Goal: Book appointment/travel/reservation

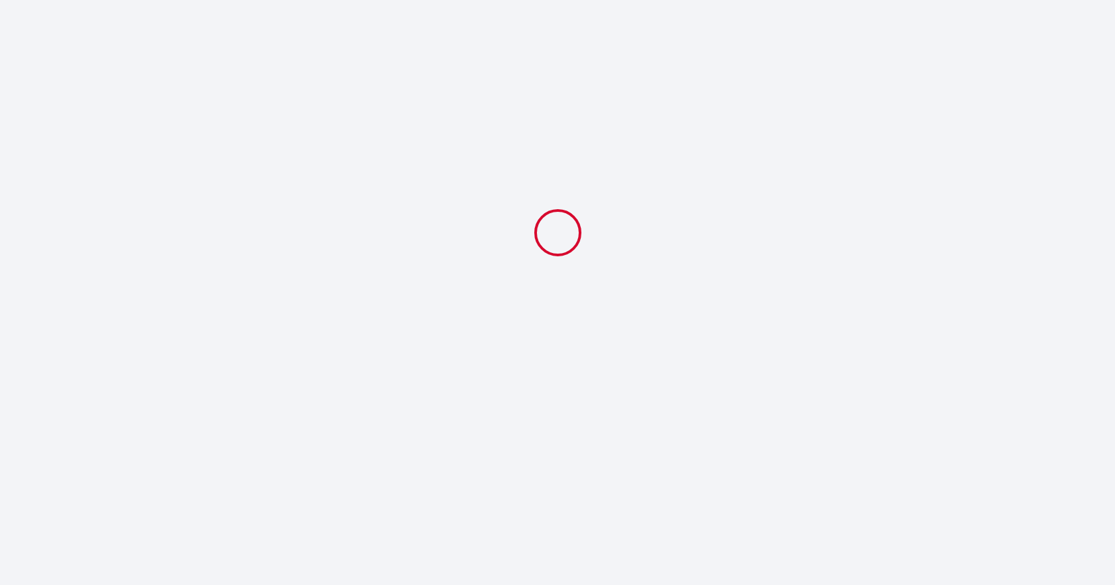
select select
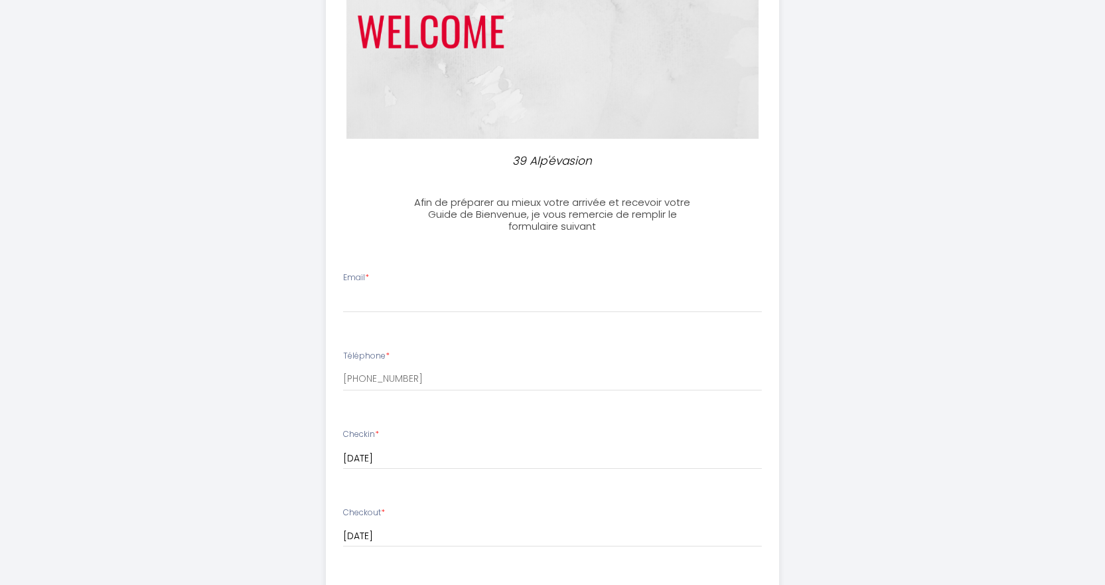
scroll to position [177, 0]
click at [425, 300] on input "Email *" at bounding box center [552, 300] width 419 height 24
type input "[EMAIL_ADDRESS][DOMAIN_NAME]"
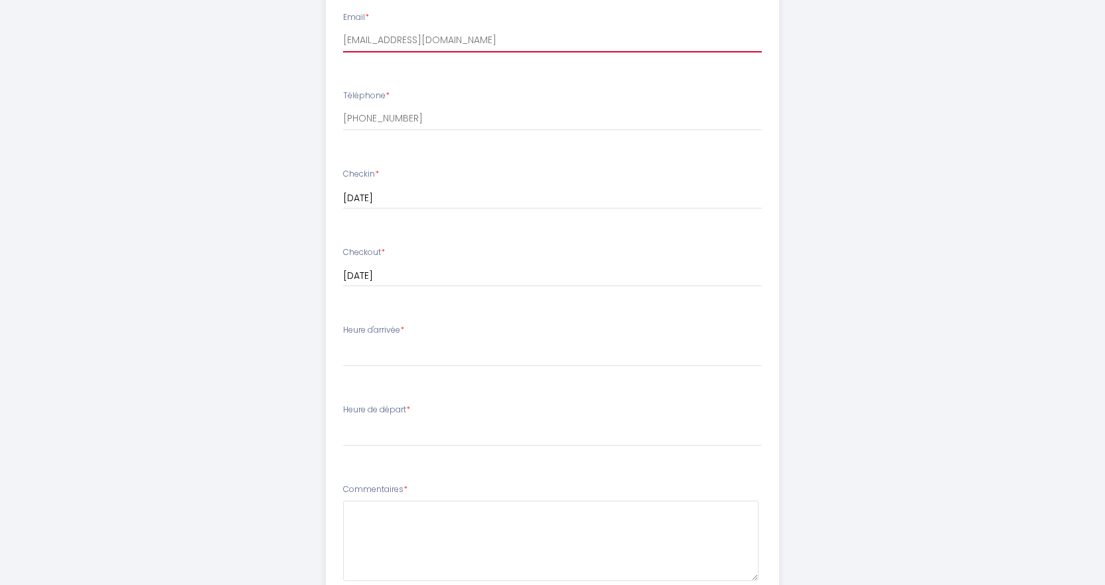
scroll to position [443, 0]
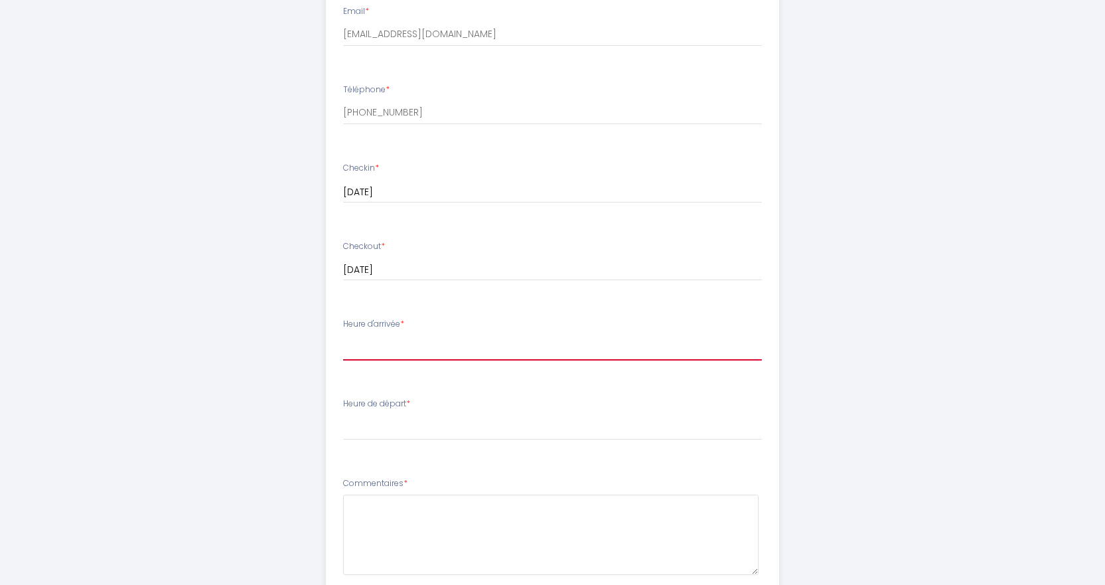
click at [369, 347] on select "16:00 16:30 17:00 17:30 18:00 18:30 19:00 19:30 20:00 20:30 21:00 21:30 22:00 2…" at bounding box center [552, 347] width 419 height 25
select select "21:30"
click at [343, 335] on select "16:00 16:30 17:00 17:30 18:00 18:30 19:00 19:30 20:00 20:30 21:00 21:30 22:00 2…" at bounding box center [552, 347] width 419 height 25
click at [250, 359] on div "39 [PERSON_NAME]évasion Afin de préparer au mieux votre arrivée et recevoir vot…" at bounding box center [553, 189] width 680 height 1265
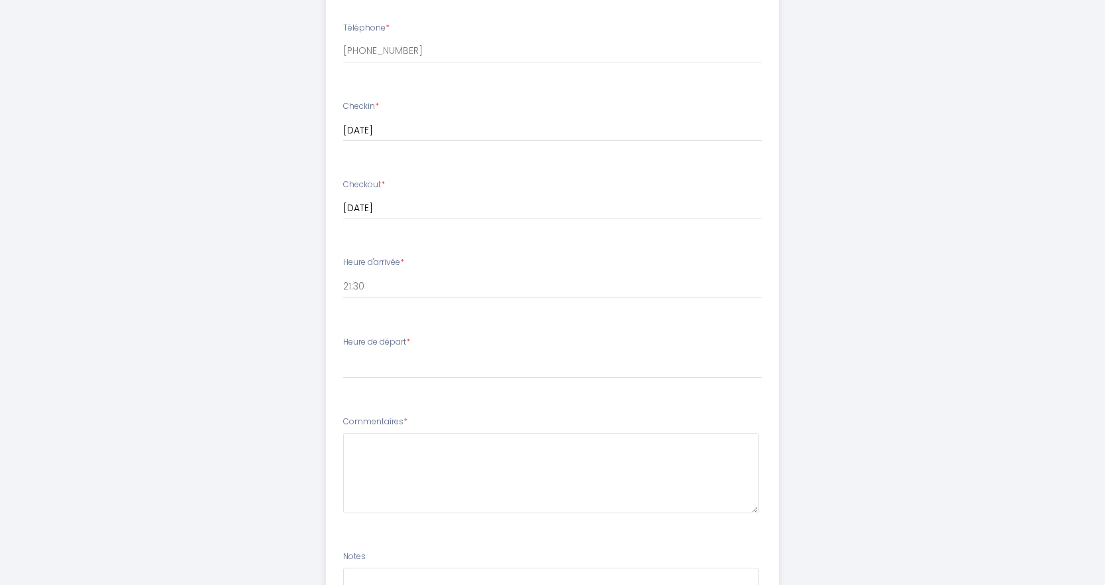
scroll to position [531, 0]
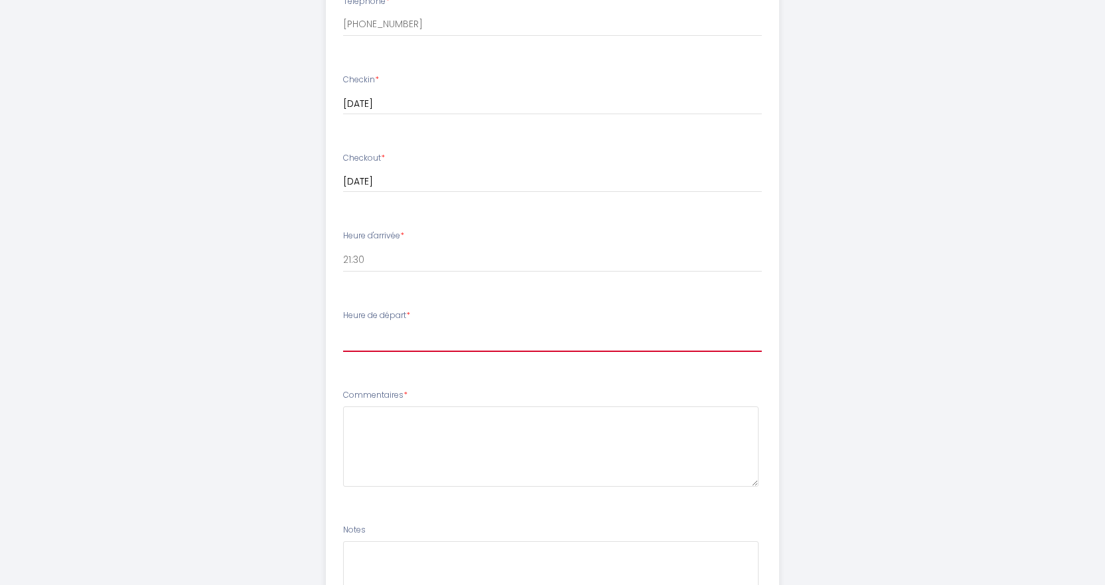
click at [391, 341] on select "00:00 00:30 01:00 01:30 02:00 02:30 03:00 03:30 04:00 04:30 05:00 05:30 06:00 0…" at bounding box center [552, 339] width 419 height 25
select select "10:00"
click at [343, 327] on select "00:00 00:30 01:00 01:30 02:00 02:30 03:00 03:30 04:00 04:30 05:00 05:30 06:00 0…" at bounding box center [552, 339] width 419 height 25
click at [250, 343] on div "39 [PERSON_NAME]évasion Afin de préparer au mieux votre arrivée et recevoir vot…" at bounding box center [553, 101] width 680 height 1265
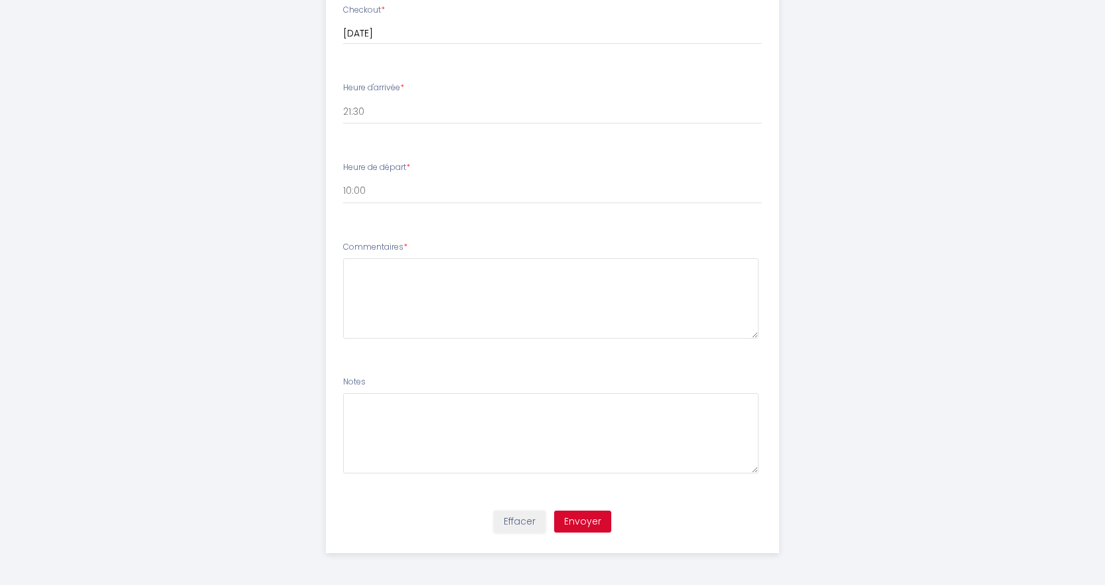
scroll to position [680, 0]
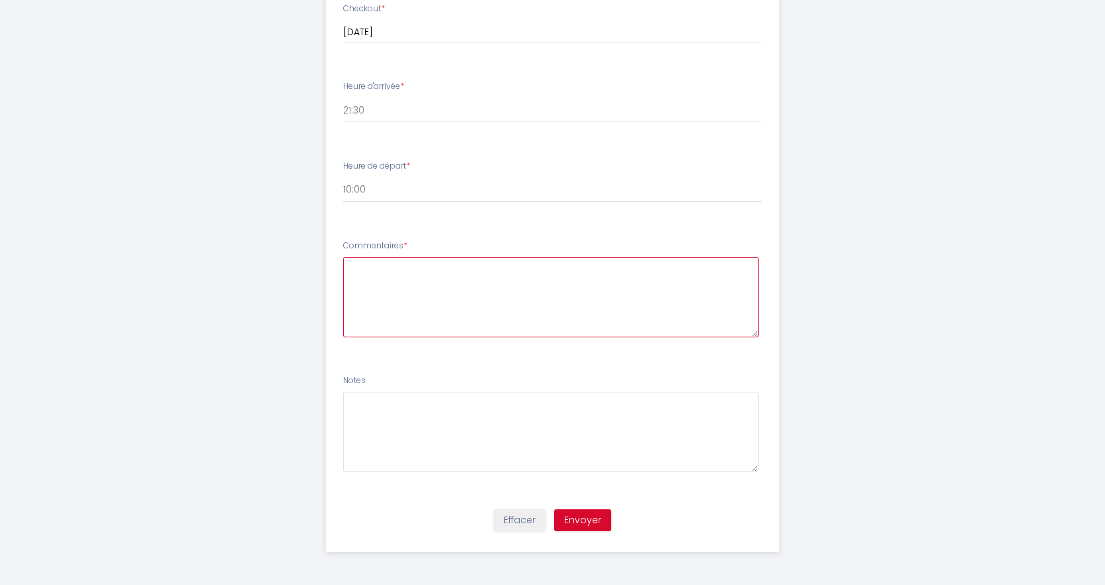
click at [363, 282] on textarea at bounding box center [550, 297] width 415 height 80
click at [433, 329] on textarea "Nous sommes 7 adultes et 3 enfants de 13/15/15 ans.. Nous arriverons en début d…" at bounding box center [550, 297] width 415 height 80
type textarea "Nous sommes 7 adultes et 3 enfants de 13/15/15 ans.. Nous arriverons en début d…"
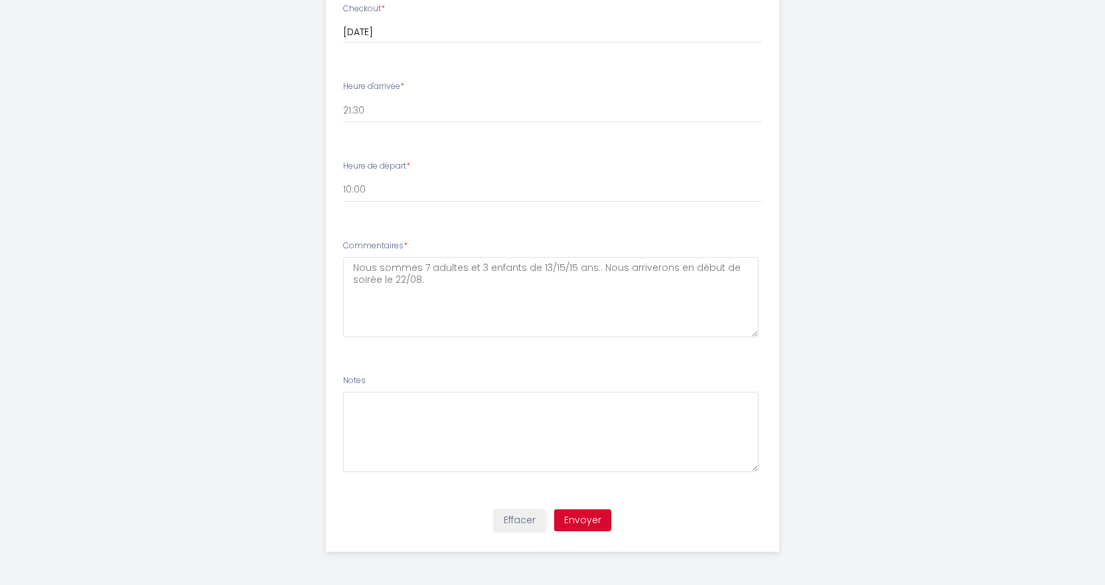
click at [420, 368] on li "Notes" at bounding box center [553, 429] width 452 height 127
click at [597, 526] on button "Envoyer" at bounding box center [582, 520] width 57 height 23
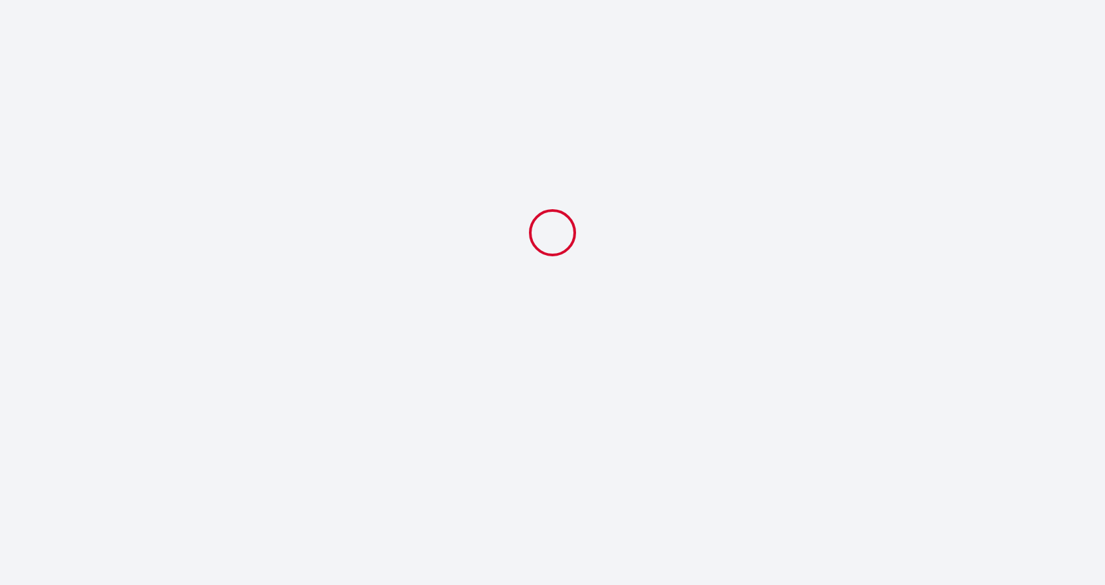
scroll to position [0, 0]
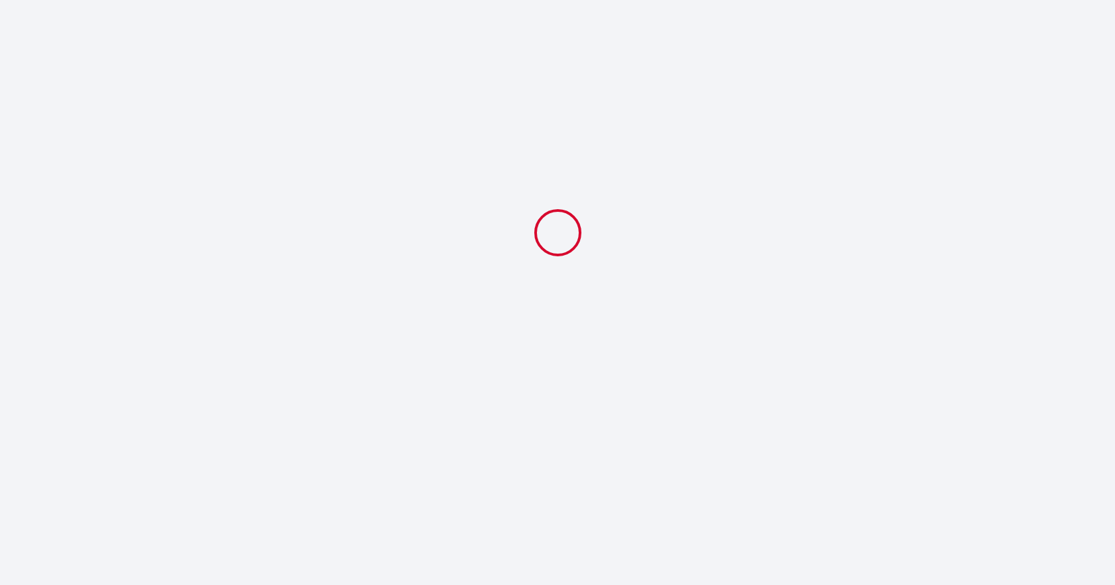
select select "21:30"
select select "10:00"
